Goal: Check status

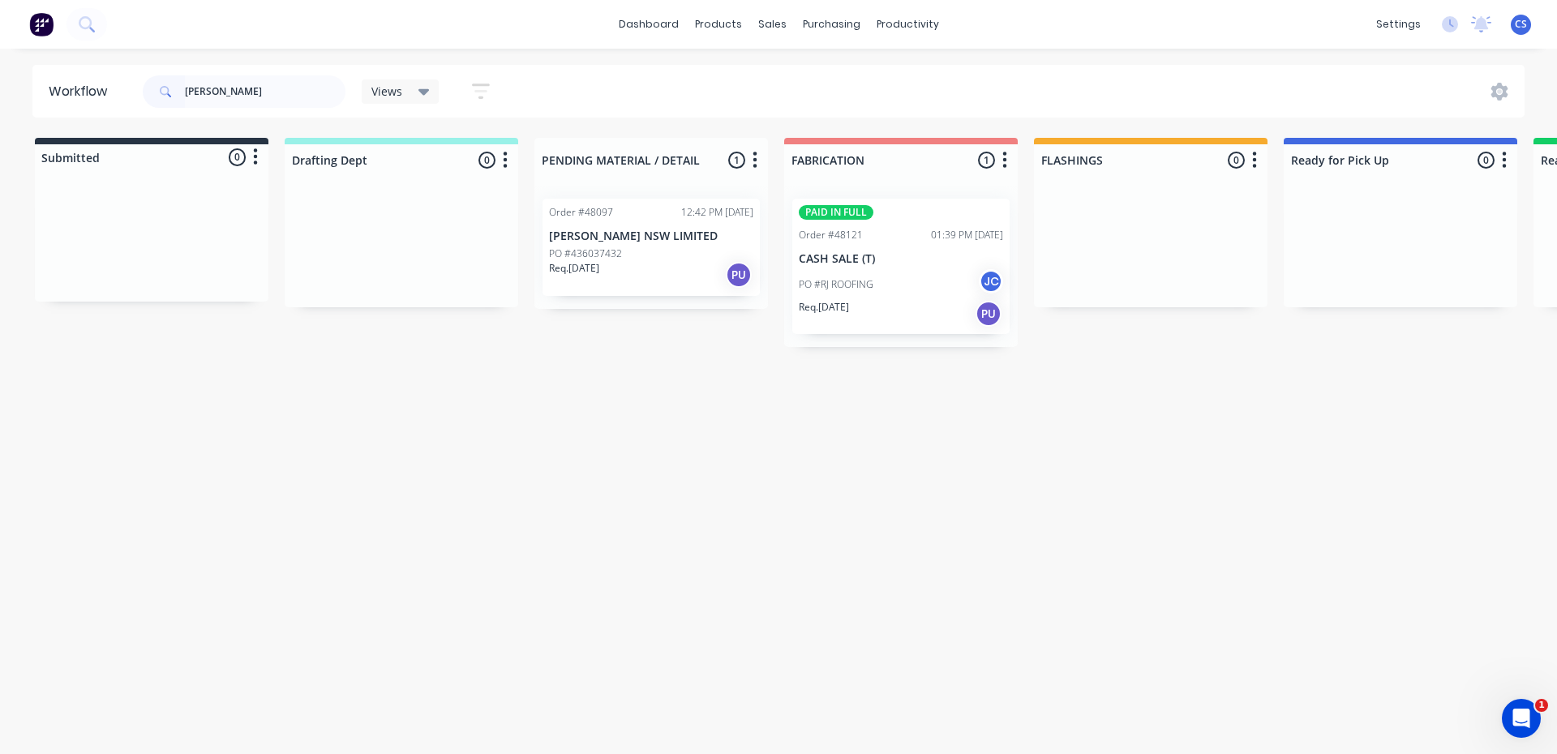
drag, startPoint x: 231, startPoint y: 105, endPoint x: 165, endPoint y: 96, distance: 66.3
click at [165, 96] on div "[PERSON_NAME]" at bounding box center [244, 91] width 203 height 32
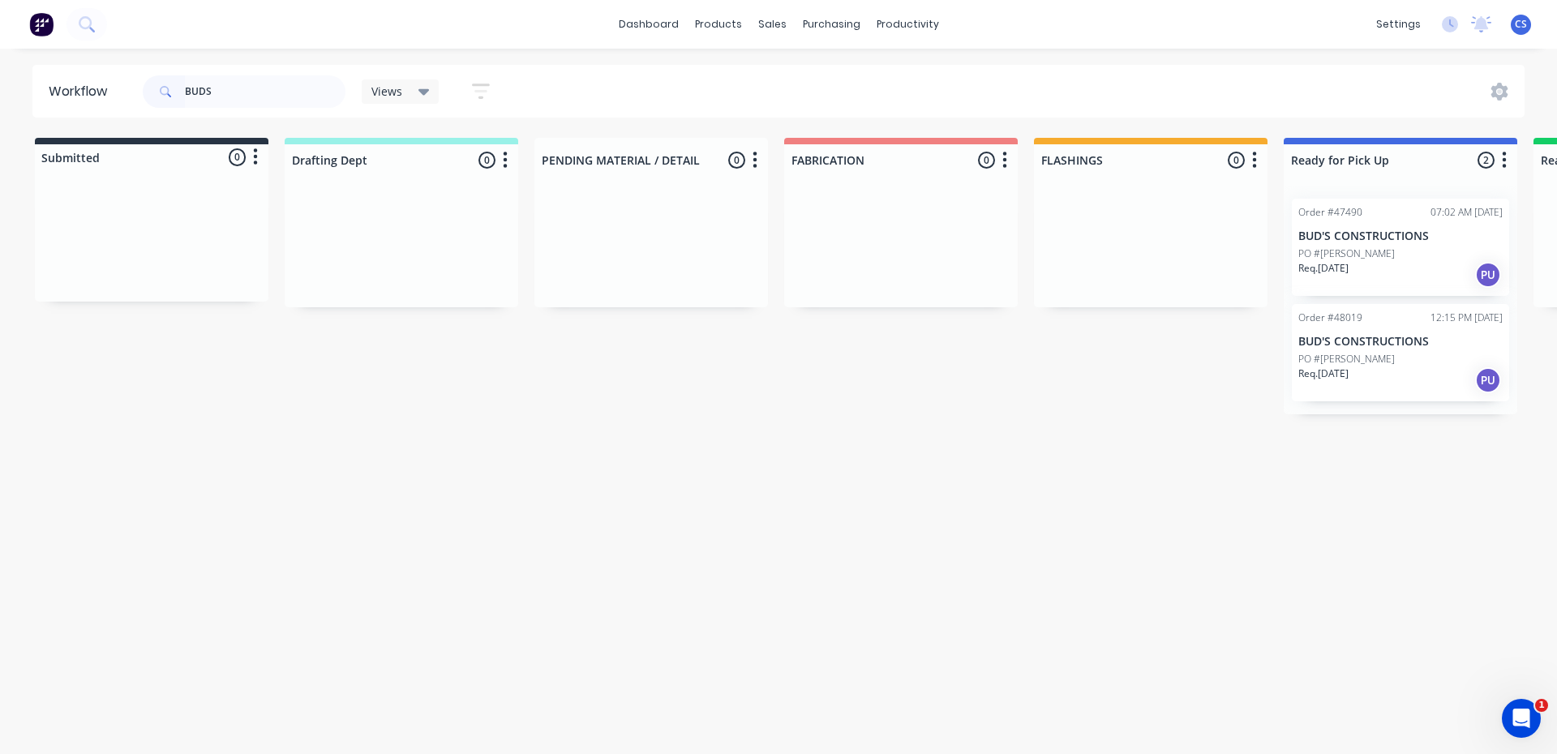
type input "BUDS"
click at [1390, 267] on div "Req. [DATE] PU" at bounding box center [1400, 275] width 204 height 28
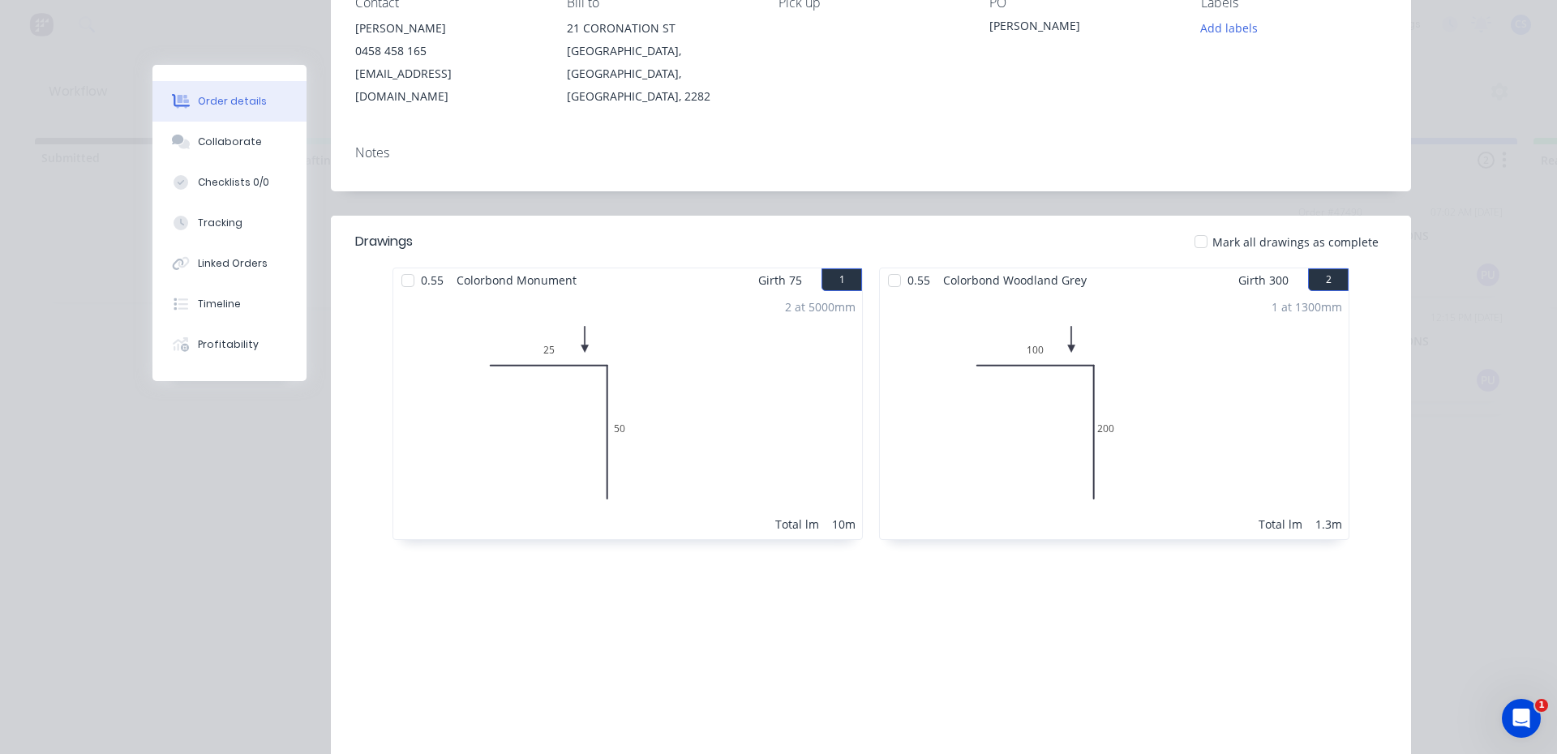
scroll to position [162, 0]
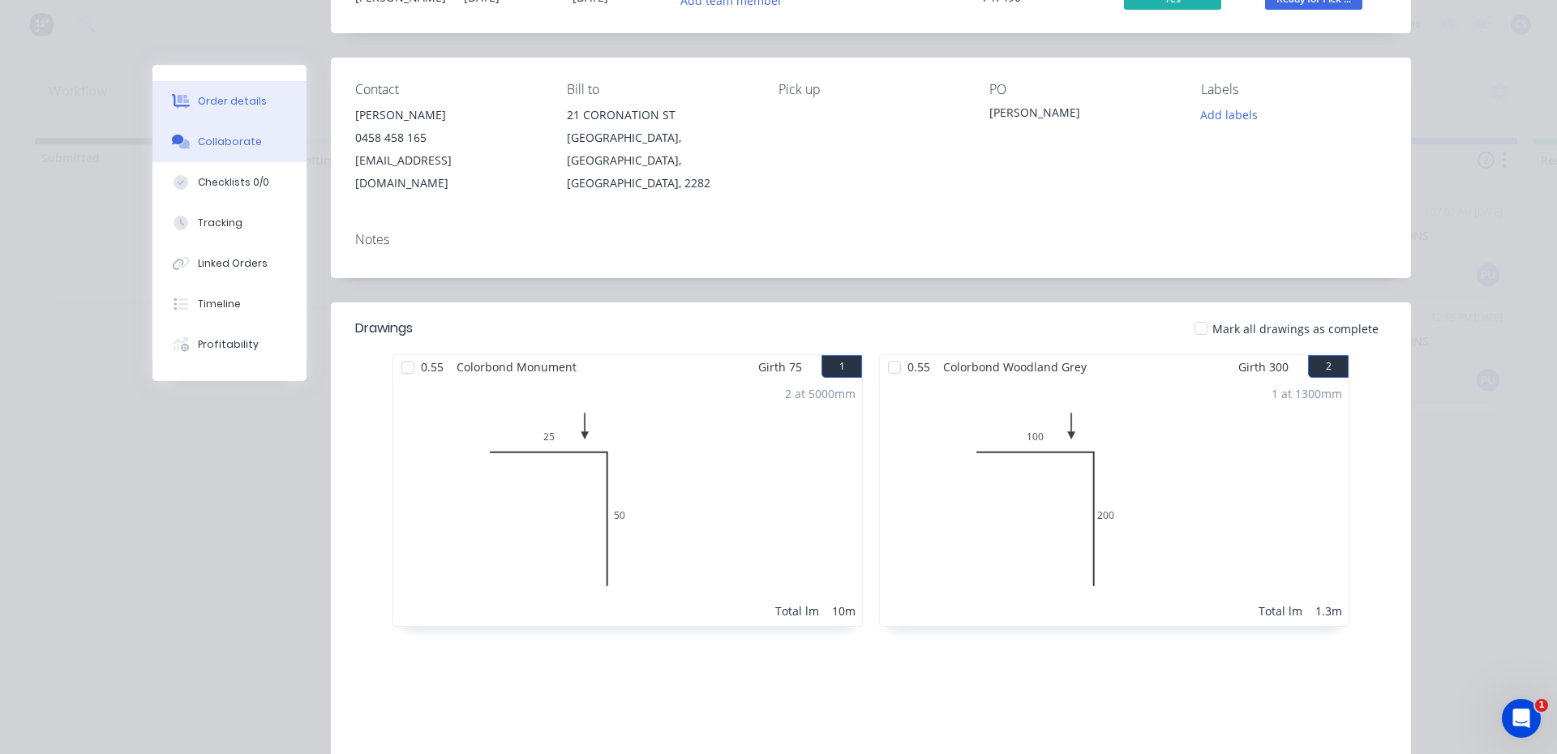
click at [206, 149] on button "Collaborate" at bounding box center [229, 142] width 154 height 41
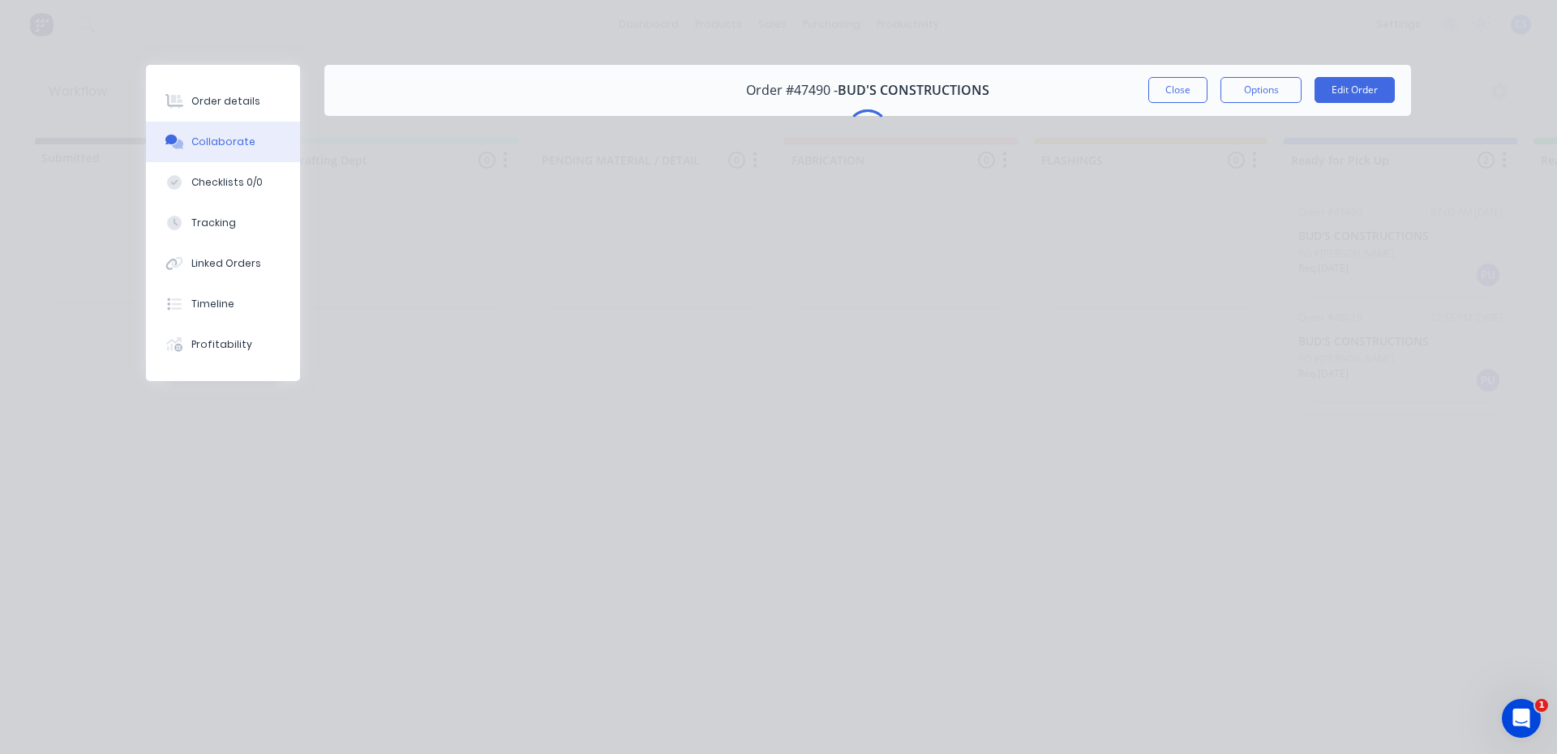
scroll to position [0, 0]
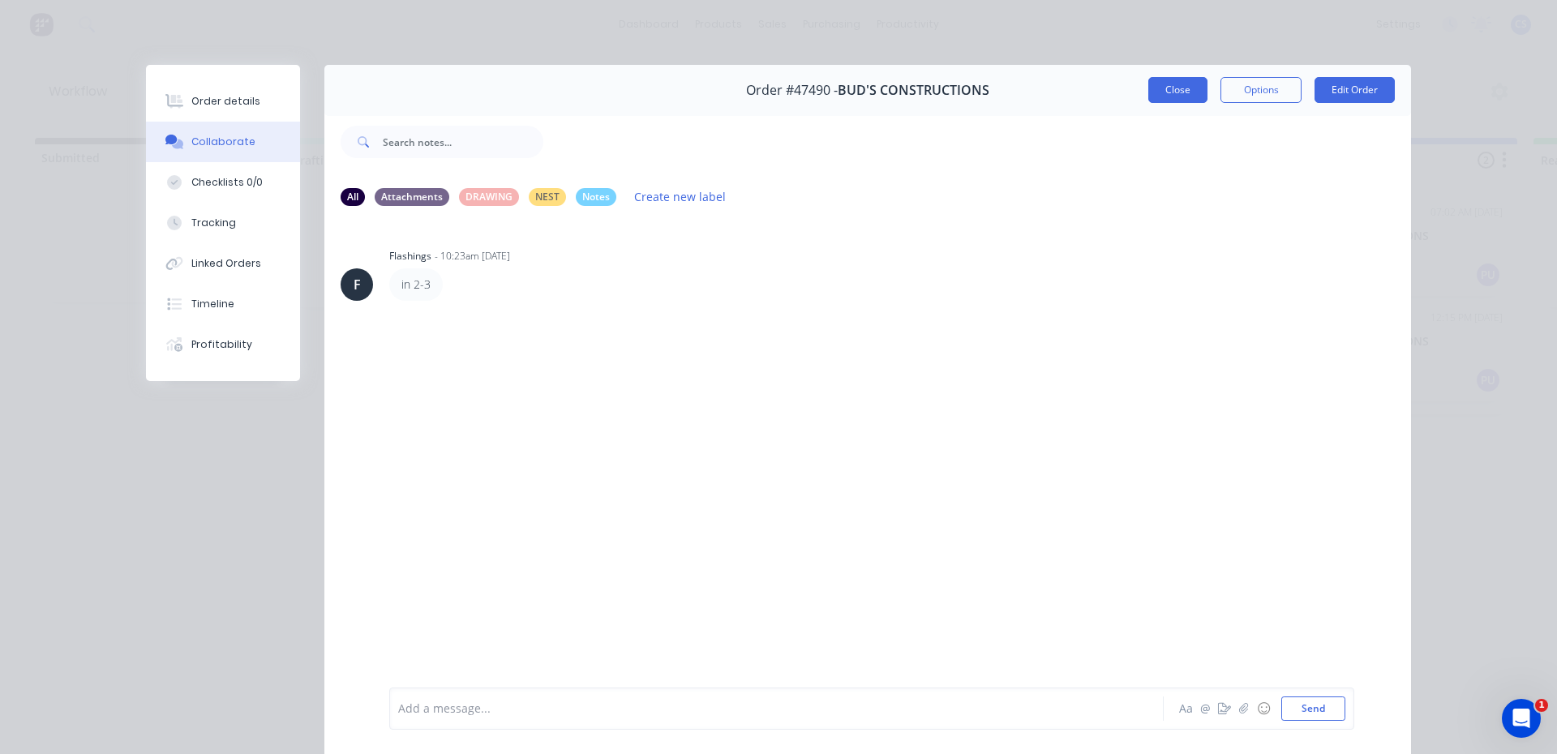
click at [1177, 92] on button "Close" at bounding box center [1177, 90] width 59 height 26
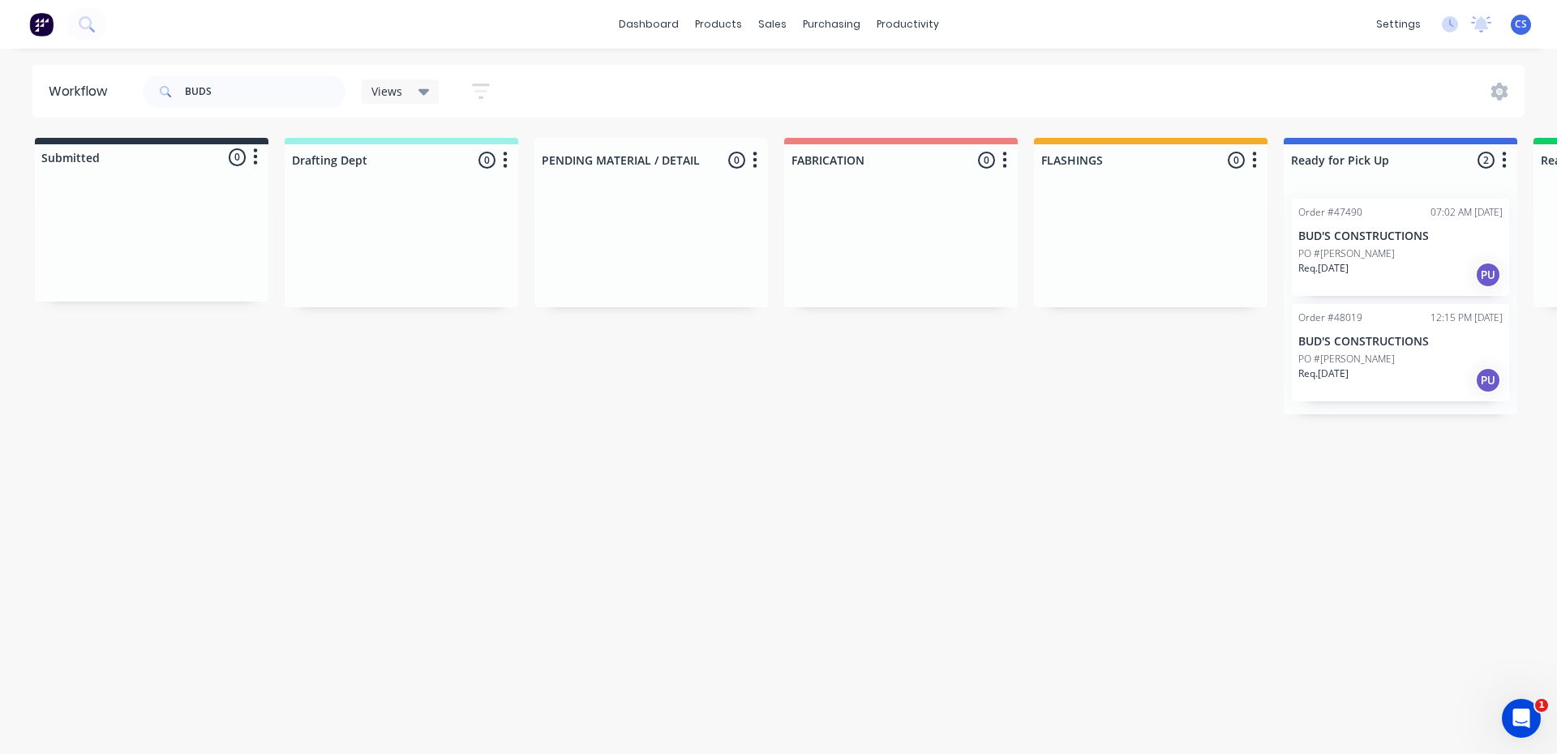
click at [1333, 371] on p "Req. [DATE]" at bounding box center [1323, 374] width 50 height 15
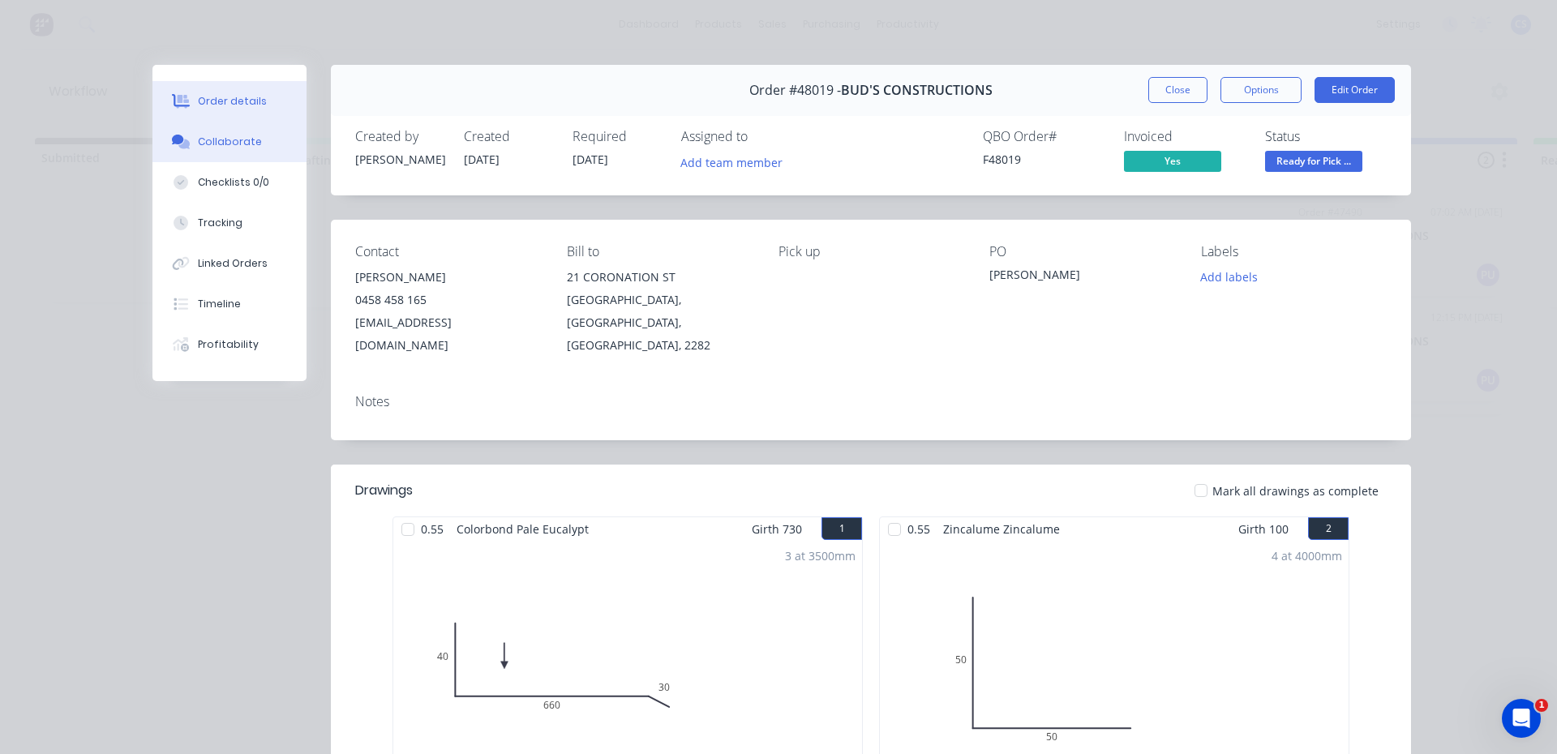
click at [187, 145] on button "Collaborate" at bounding box center [229, 142] width 154 height 41
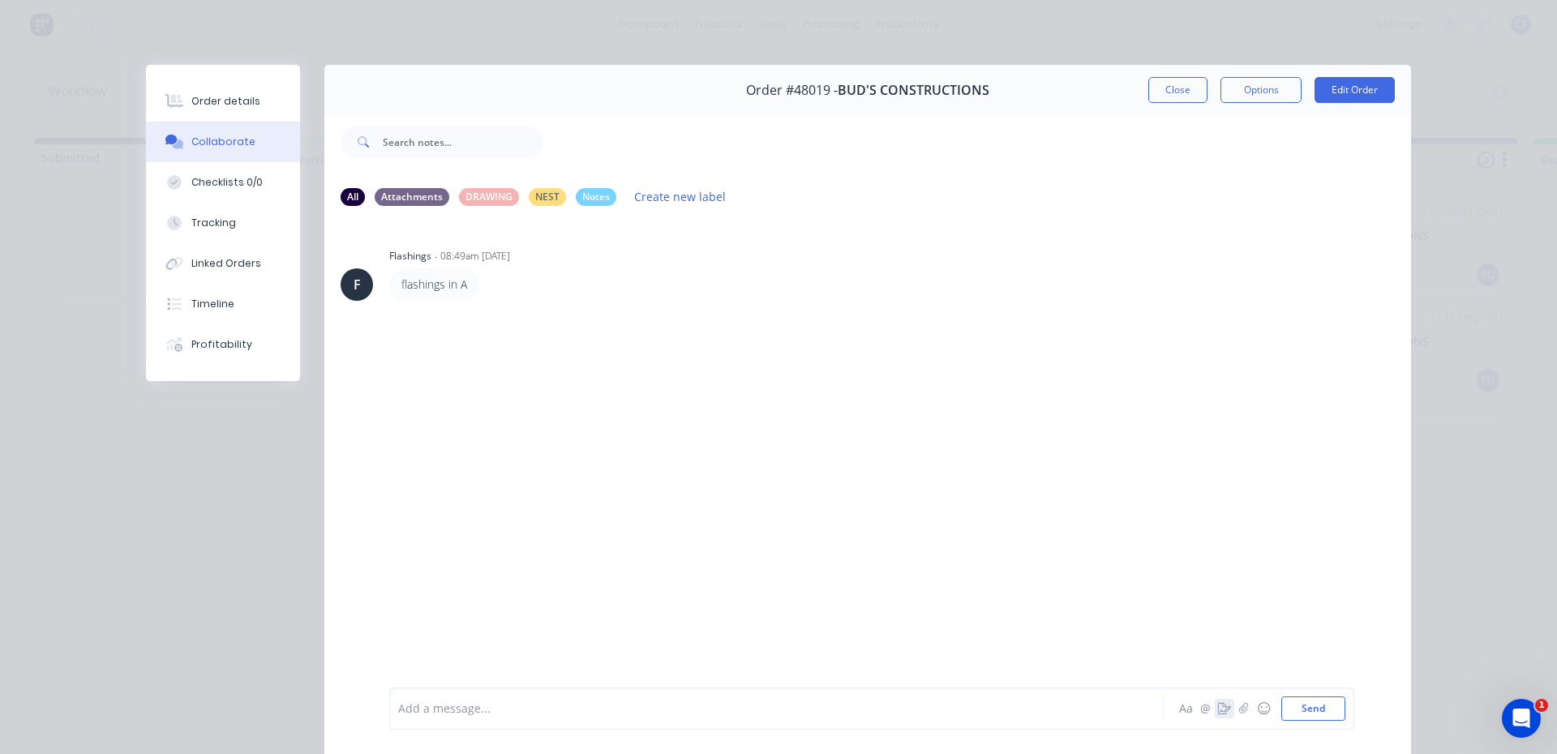
click at [1218, 705] on icon "button" at bounding box center [1224, 708] width 13 height 11
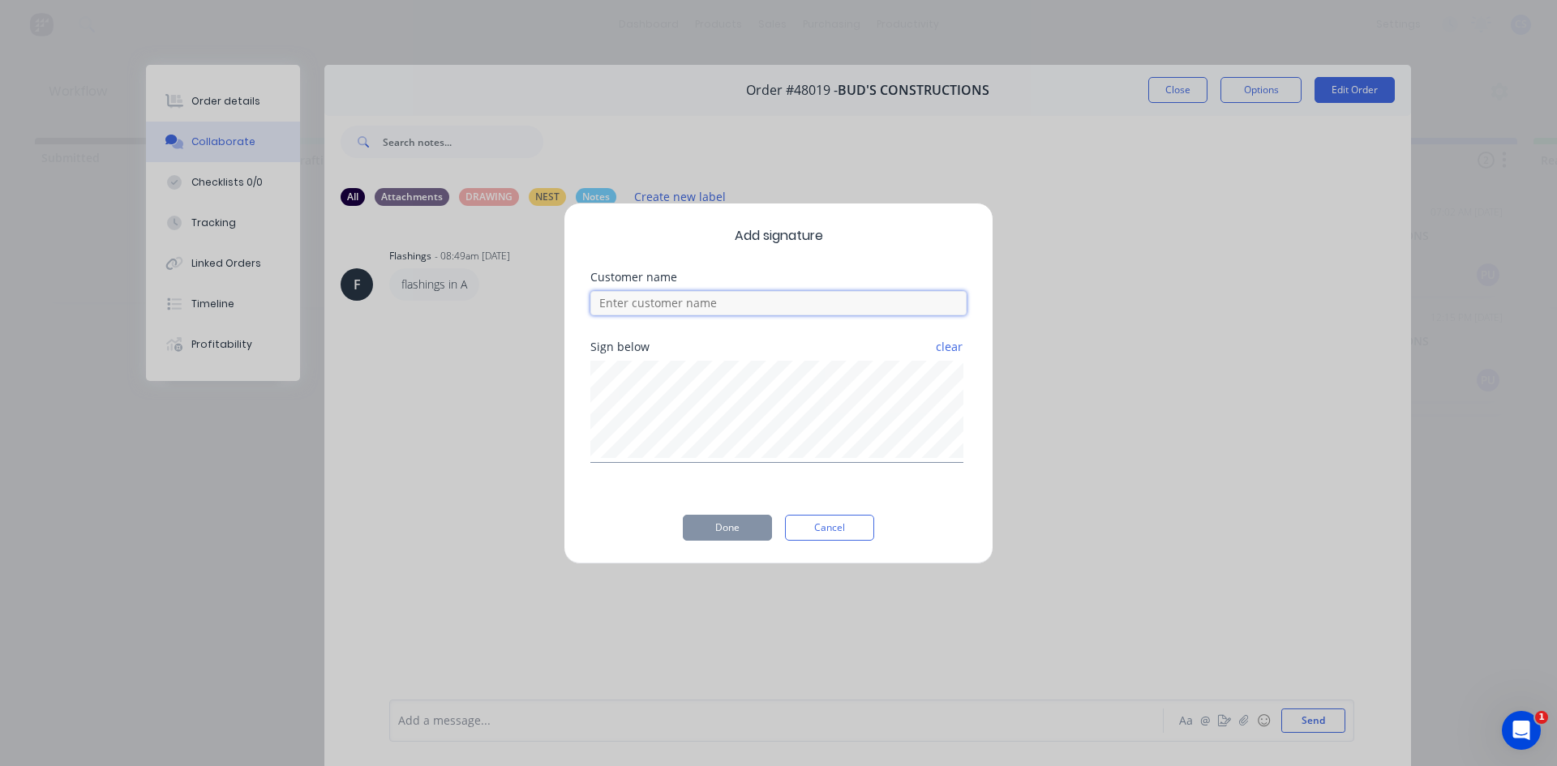
click at [833, 299] on input at bounding box center [778, 303] width 376 height 24
type input "BEN"
click at [724, 533] on button "Done" at bounding box center [727, 528] width 89 height 26
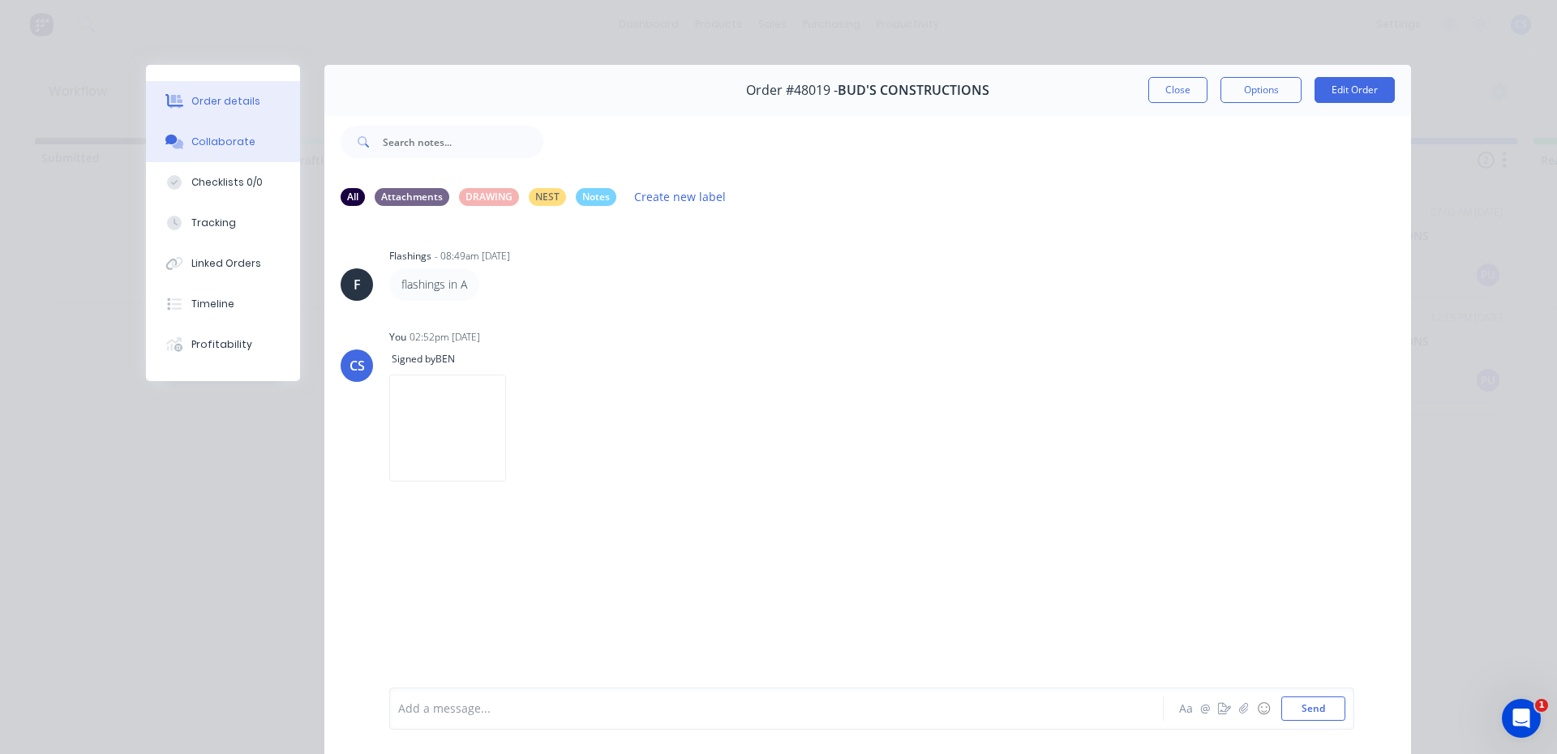
click at [251, 94] on button "Order details" at bounding box center [223, 101] width 154 height 41
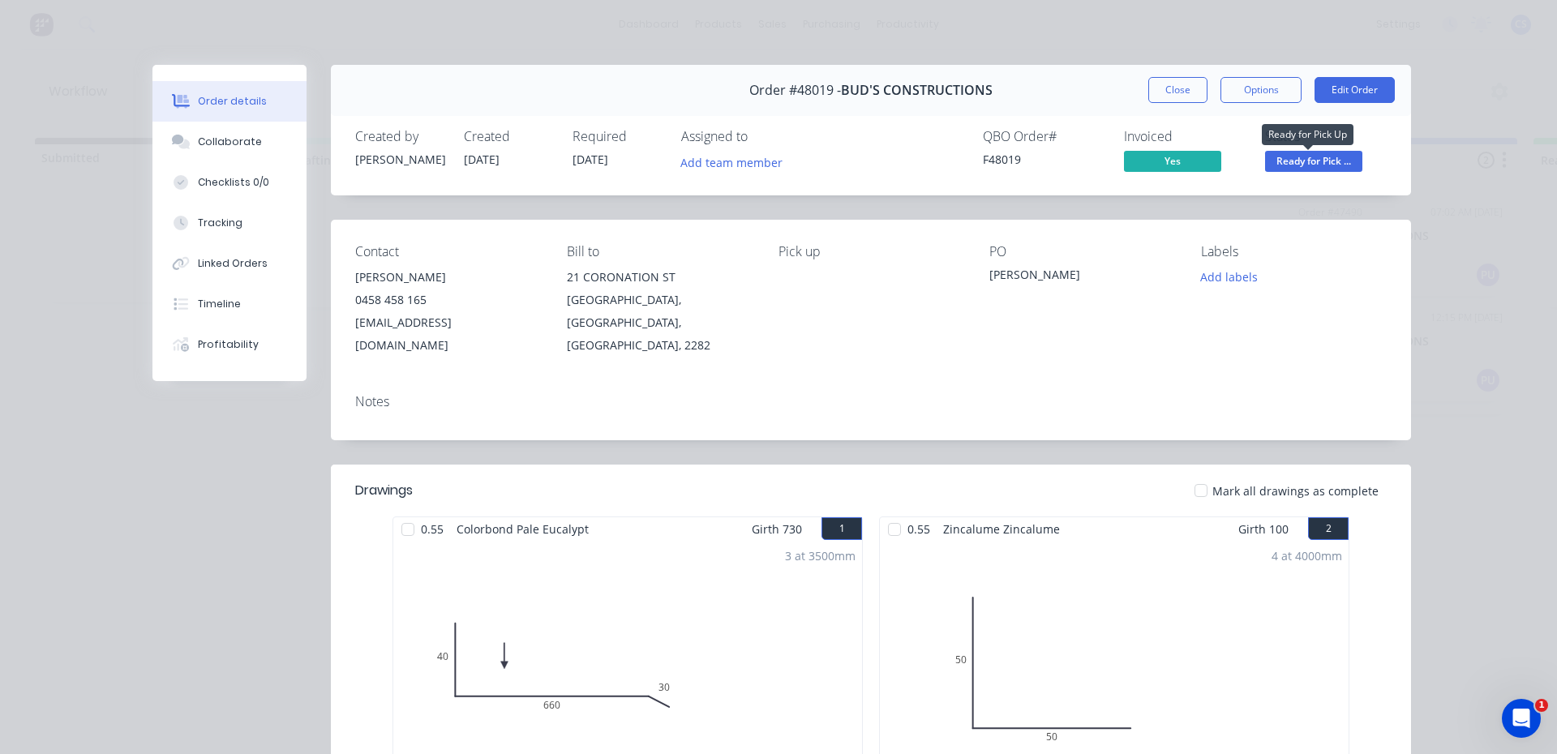
click at [1327, 163] on span "Ready for Pick ..." at bounding box center [1313, 161] width 97 height 20
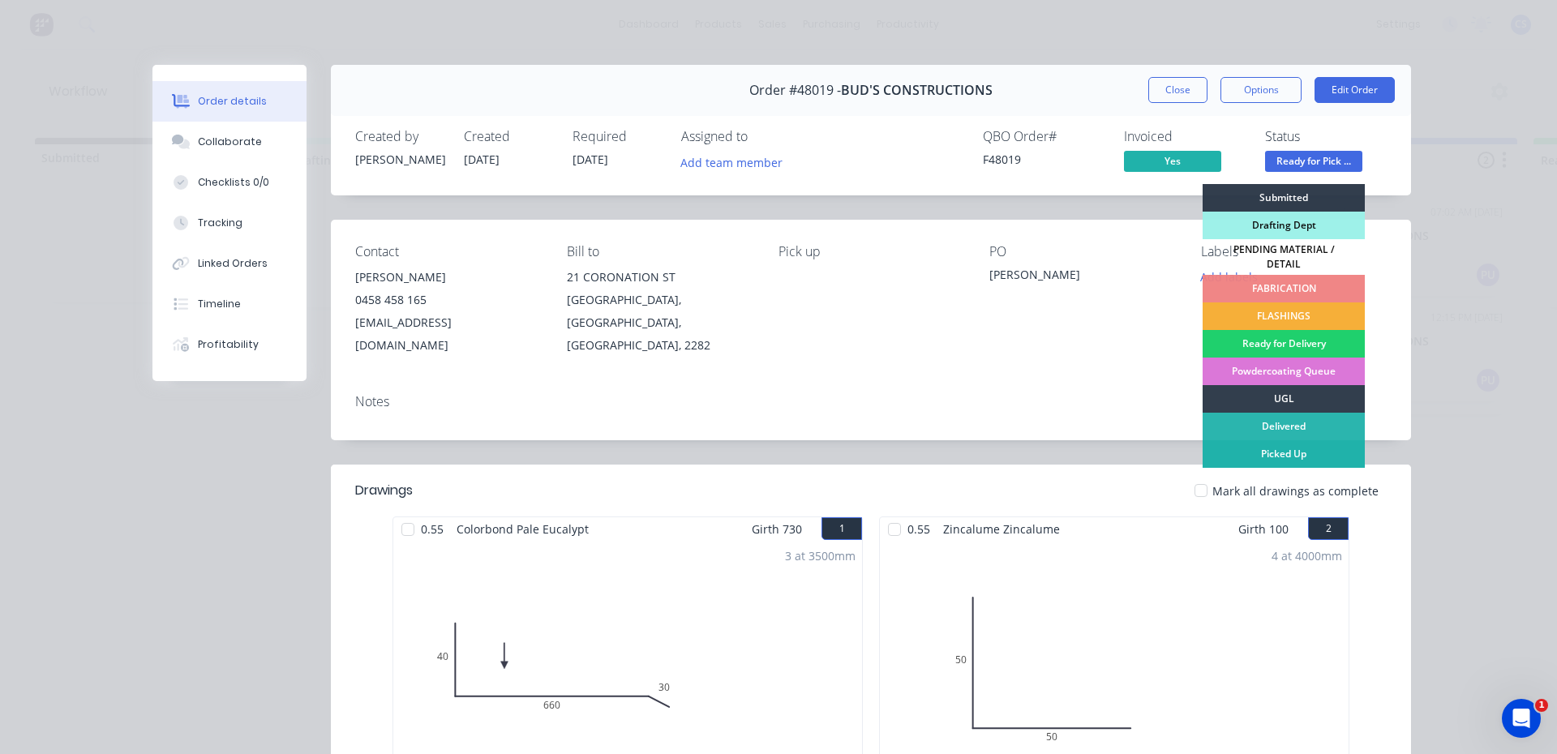
click at [1292, 448] on div "Picked Up" at bounding box center [1284, 454] width 162 height 28
